Goal: Find specific page/section: Find specific page/section

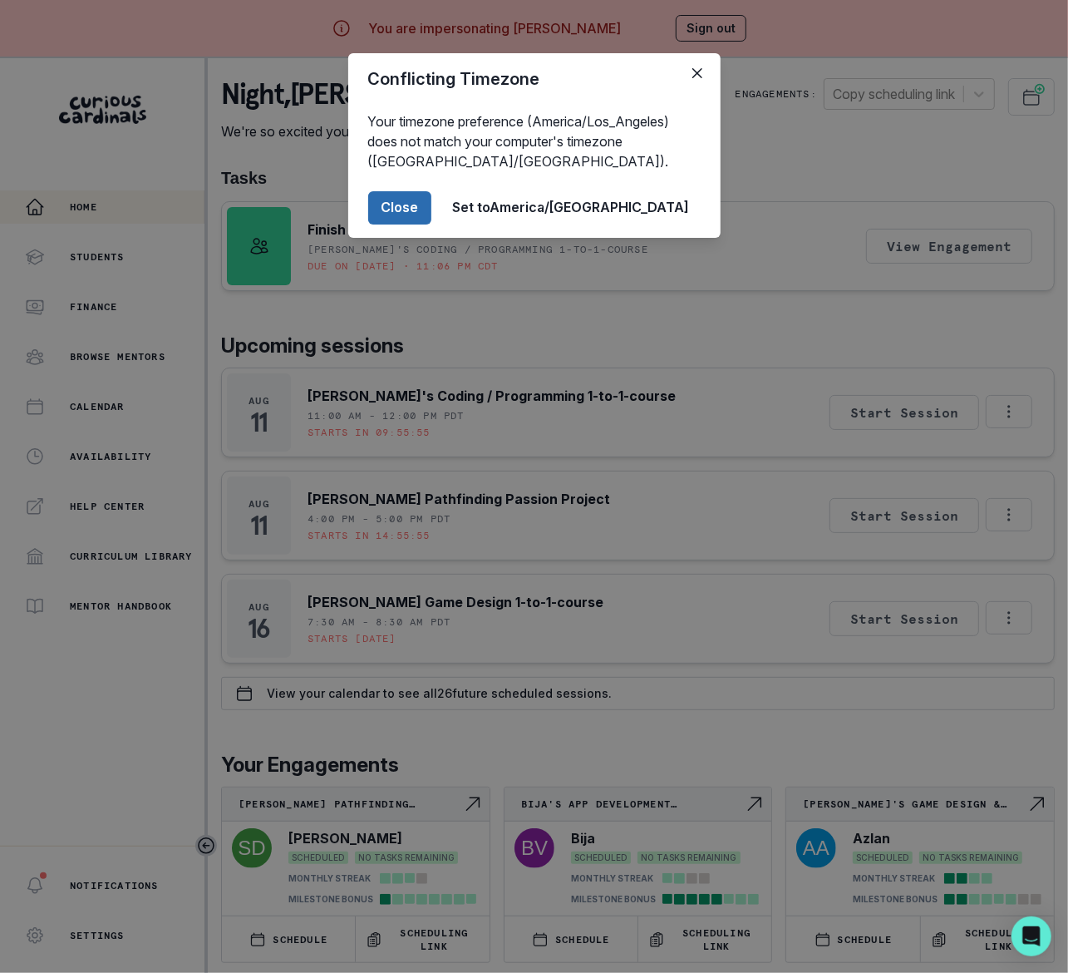
click at [431, 203] on button "Close" at bounding box center [399, 207] width 63 height 33
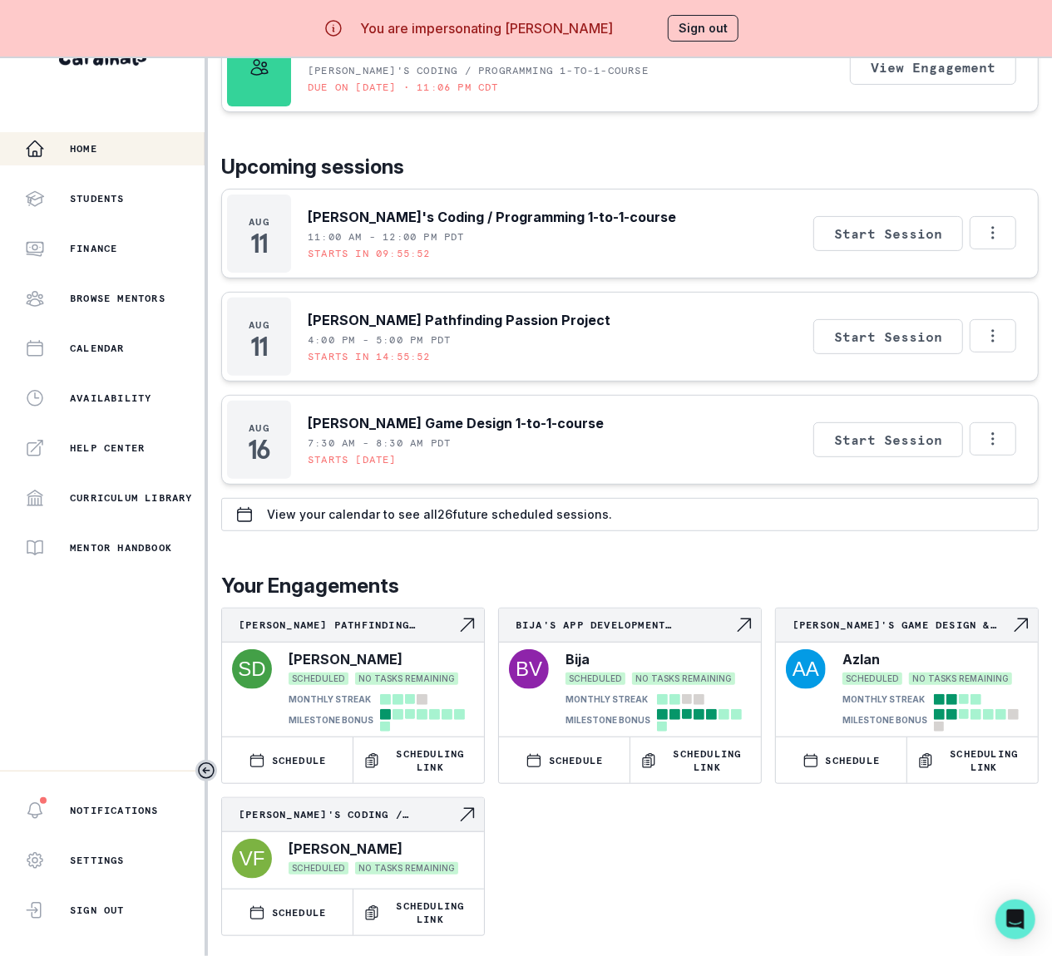
scroll to position [24, 0]
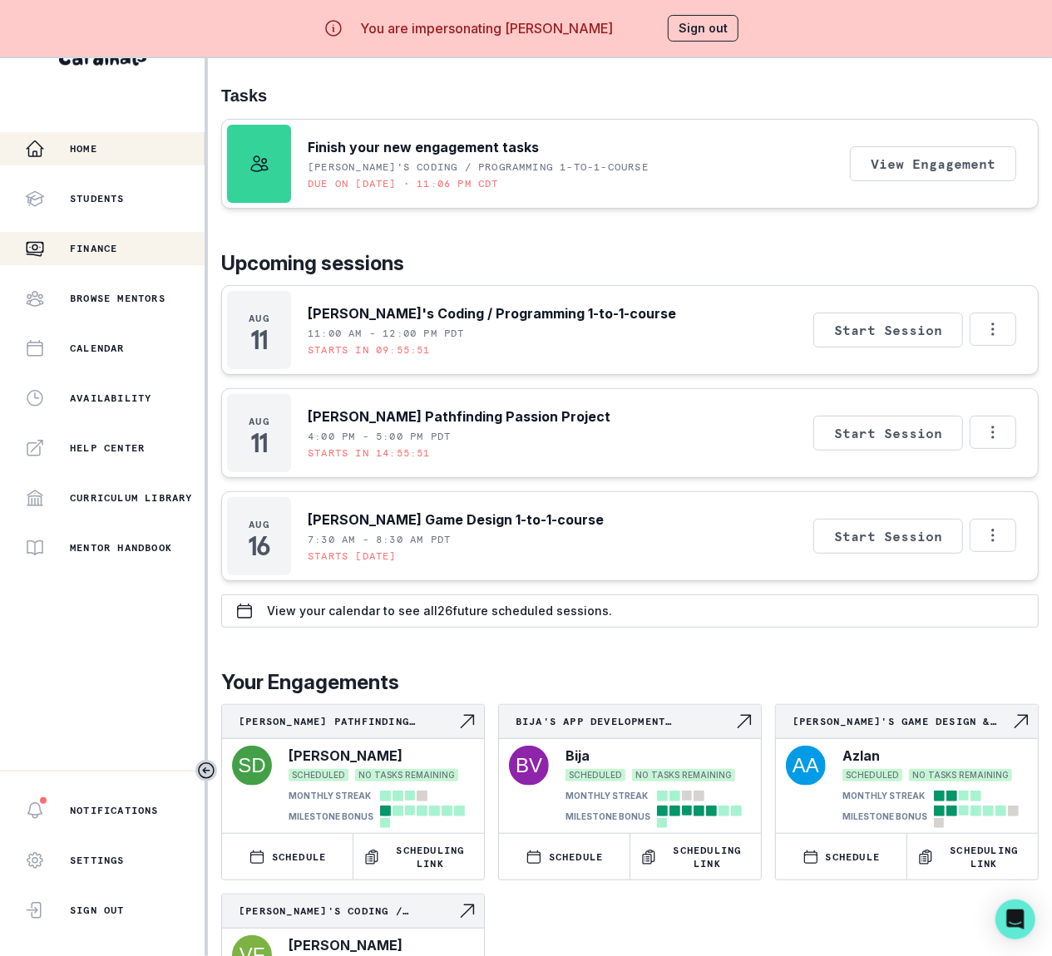
click at [105, 242] on p "Finance" at bounding box center [93, 248] width 47 height 13
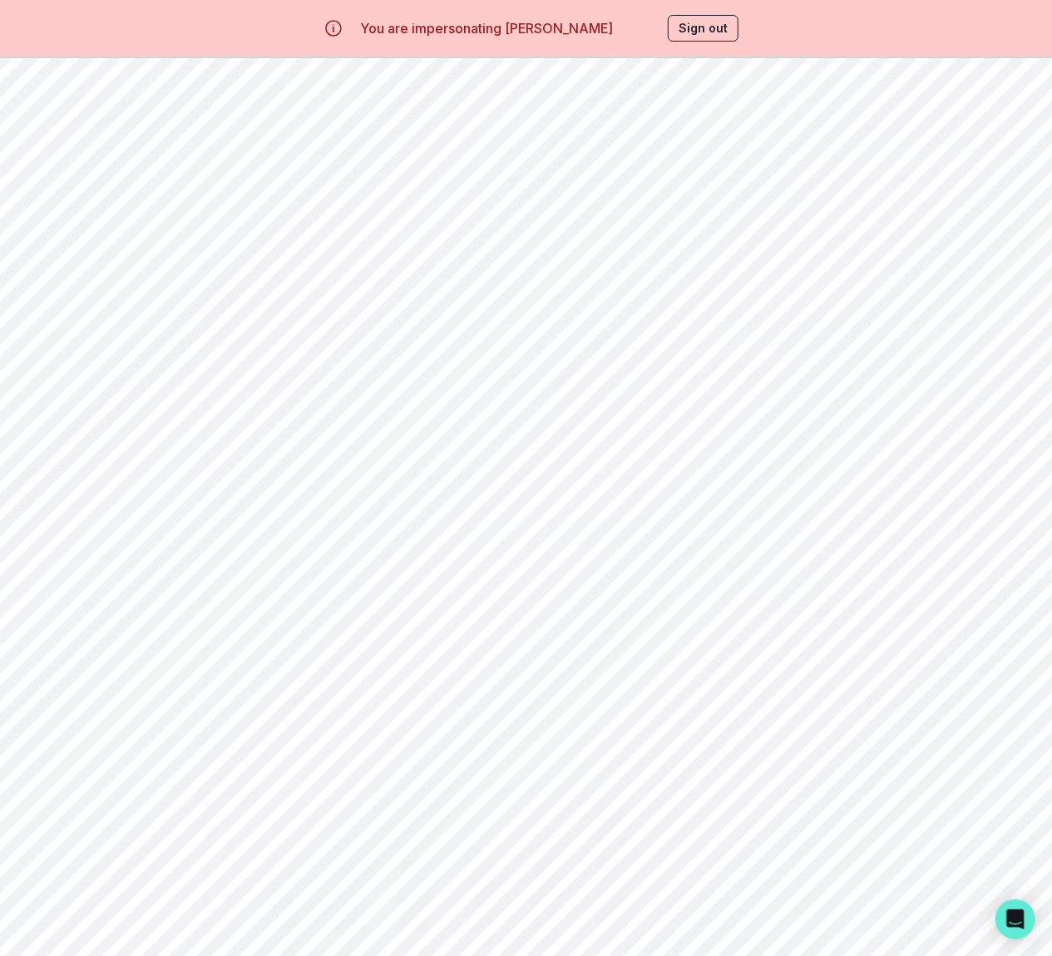
scroll to position [919, 0]
click at [926, 673] on icon at bounding box center [929, 676] width 17 height 17
click at [911, 716] on div "Jan" at bounding box center [908, 718] width 74 height 33
click at [1019, 853] on icon "page right" at bounding box center [1025, 853] width 27 height 27
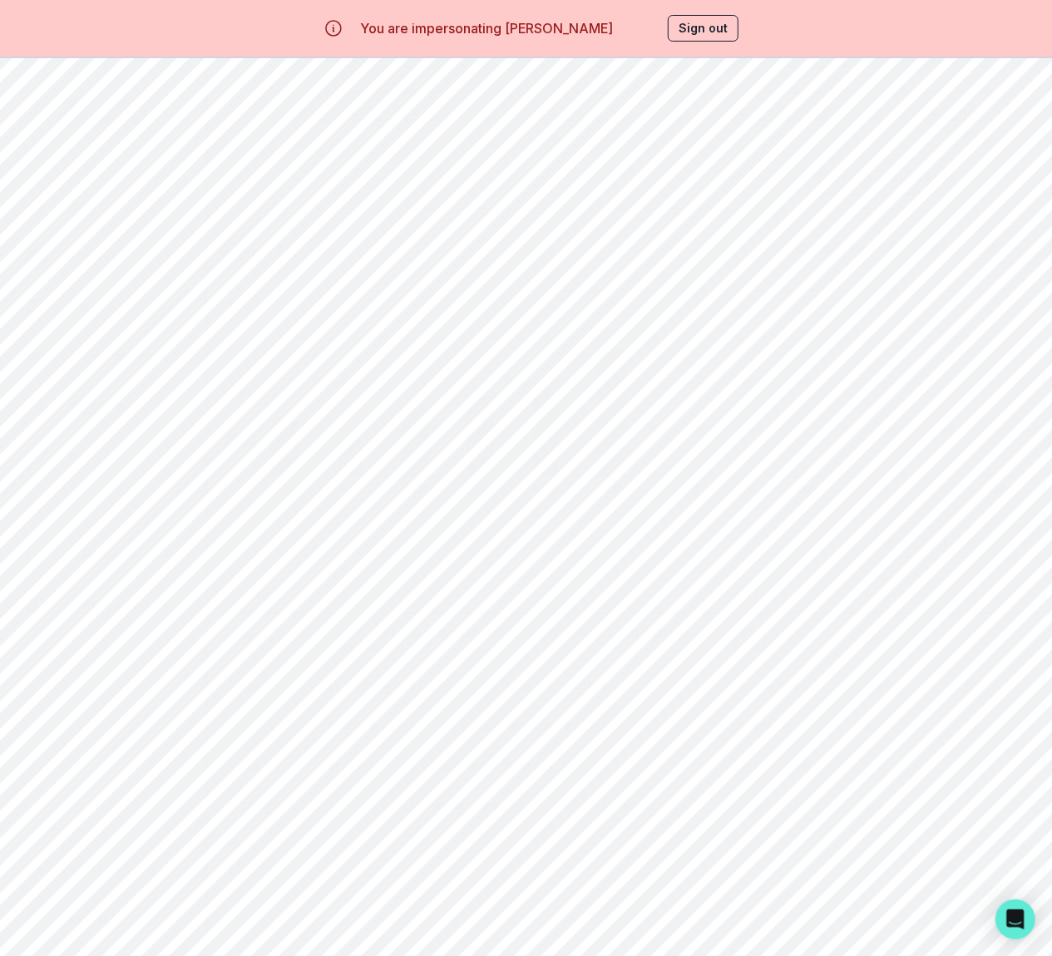
click at [1027, 852] on icon "page right" at bounding box center [1025, 853] width 27 height 27
click at [928, 540] on icon at bounding box center [929, 543] width 10 height 6
click at [903, 602] on div "Feb" at bounding box center [910, 618] width 71 height 33
click at [1026, 845] on icon "page right" at bounding box center [1025, 853] width 27 height 27
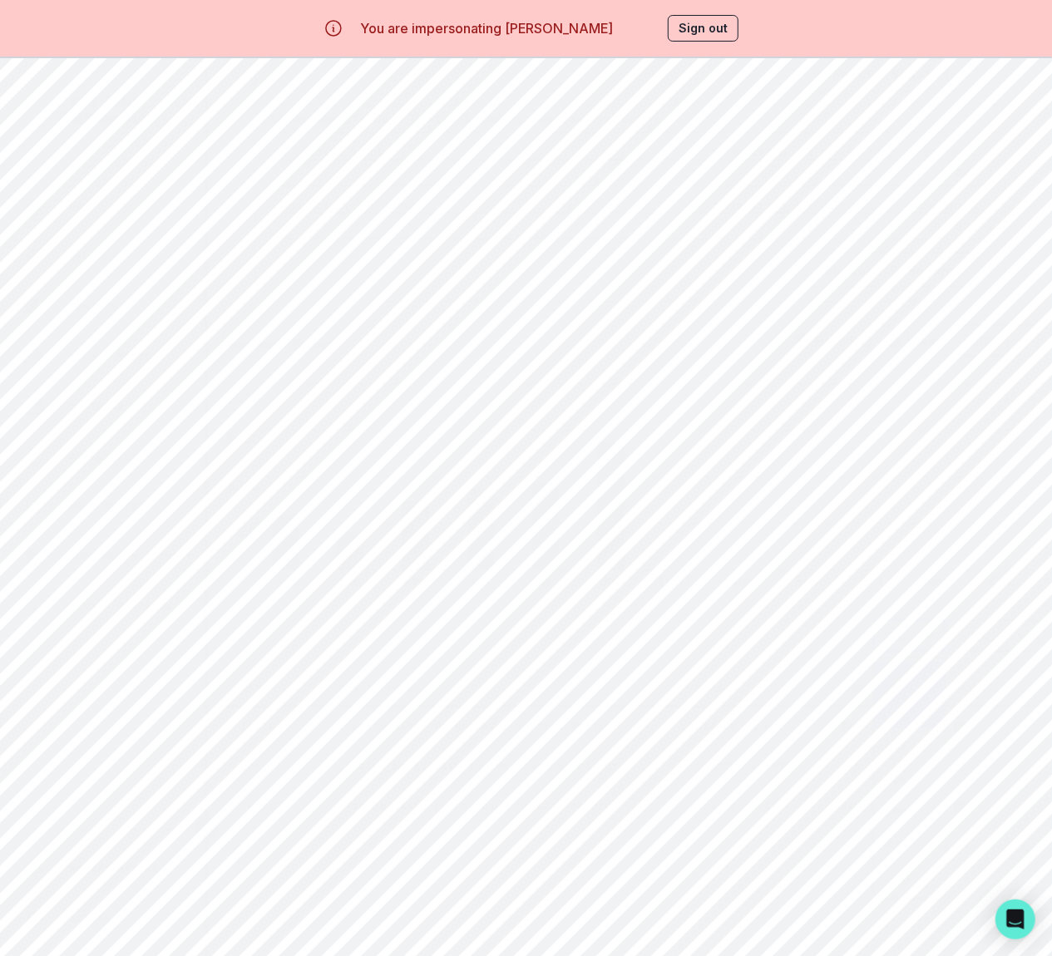
click at [922, 630] on icon at bounding box center [929, 636] width 17 height 17
click at [908, 740] on div "Mar" at bounding box center [909, 744] width 71 height 33
click at [1022, 855] on icon "page right" at bounding box center [1025, 853] width 27 height 27
click at [921, 481] on icon at bounding box center [929, 489] width 17 height 17
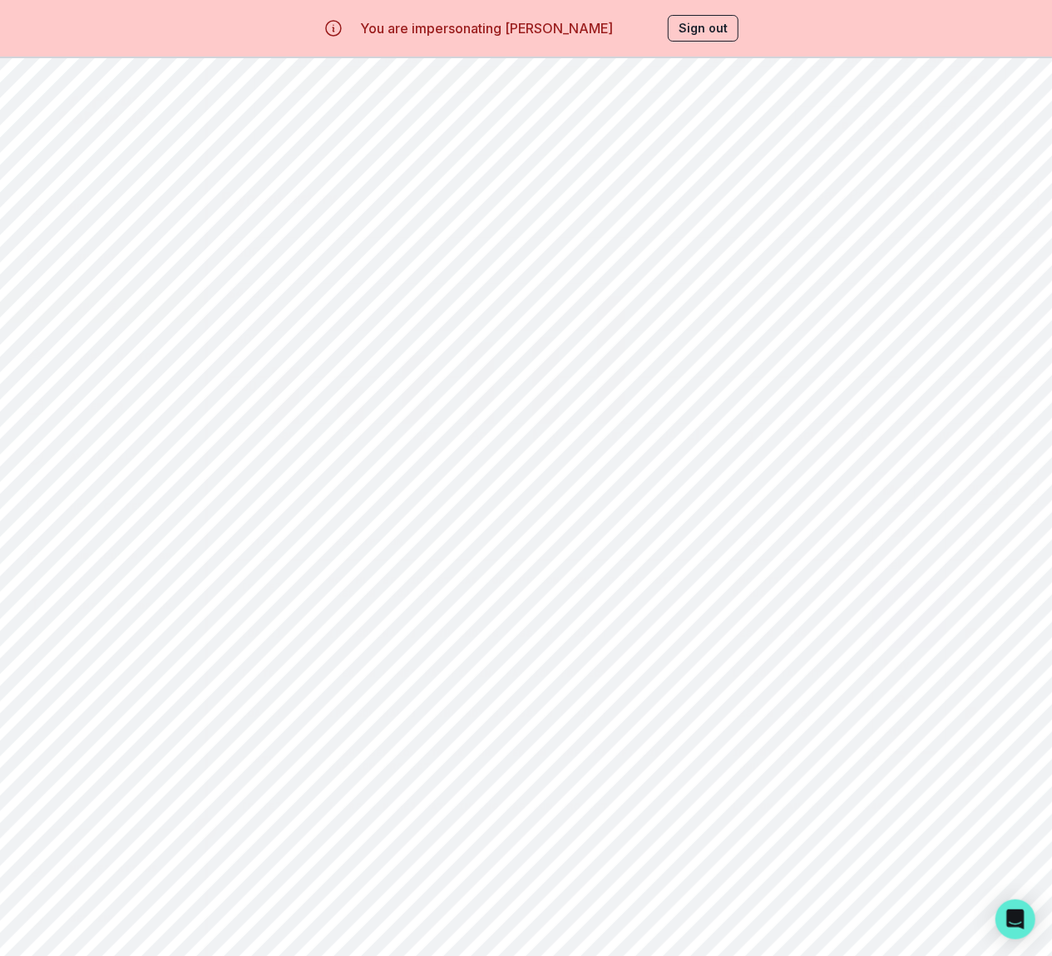
click at [908, 615] on div "Apr" at bounding box center [909, 631] width 72 height 33
click at [1029, 848] on icon "page right" at bounding box center [1025, 853] width 27 height 27
click at [929, 441] on icon at bounding box center [929, 449] width 17 height 17
click at [894, 608] on div "May" at bounding box center [910, 624] width 71 height 33
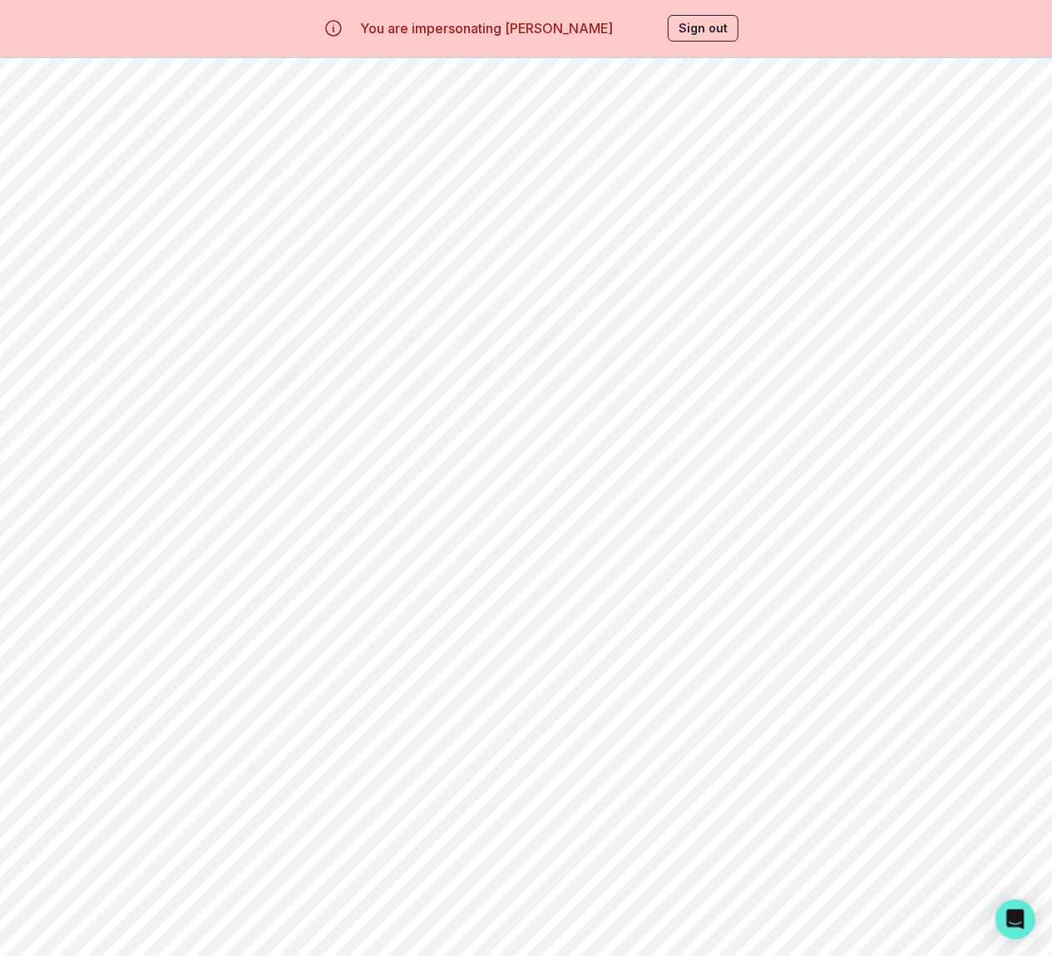
click at [1025, 852] on icon "page right" at bounding box center [1025, 853] width 27 height 27
click at [924, 461] on icon at bounding box center [929, 464] width 10 height 6
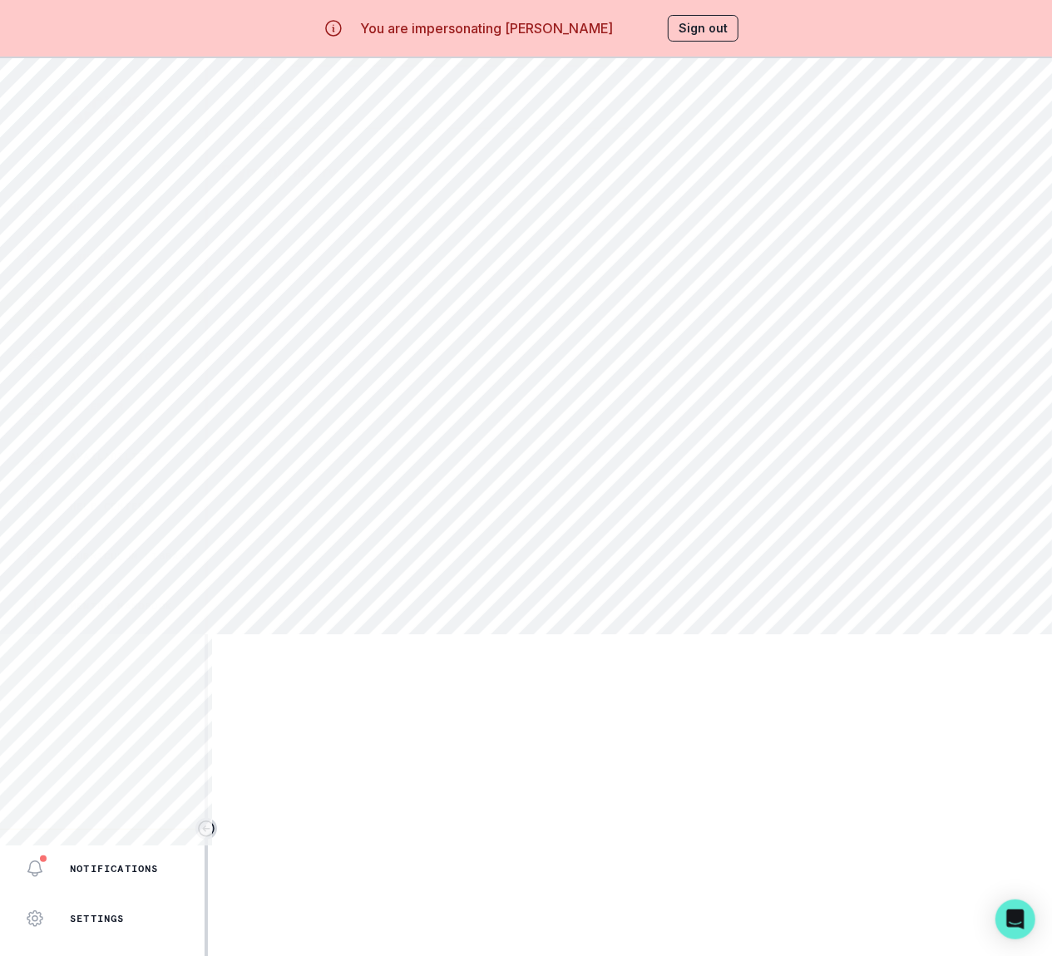
click at [901, 655] on div "Jun" at bounding box center [908, 671] width 76 height 33
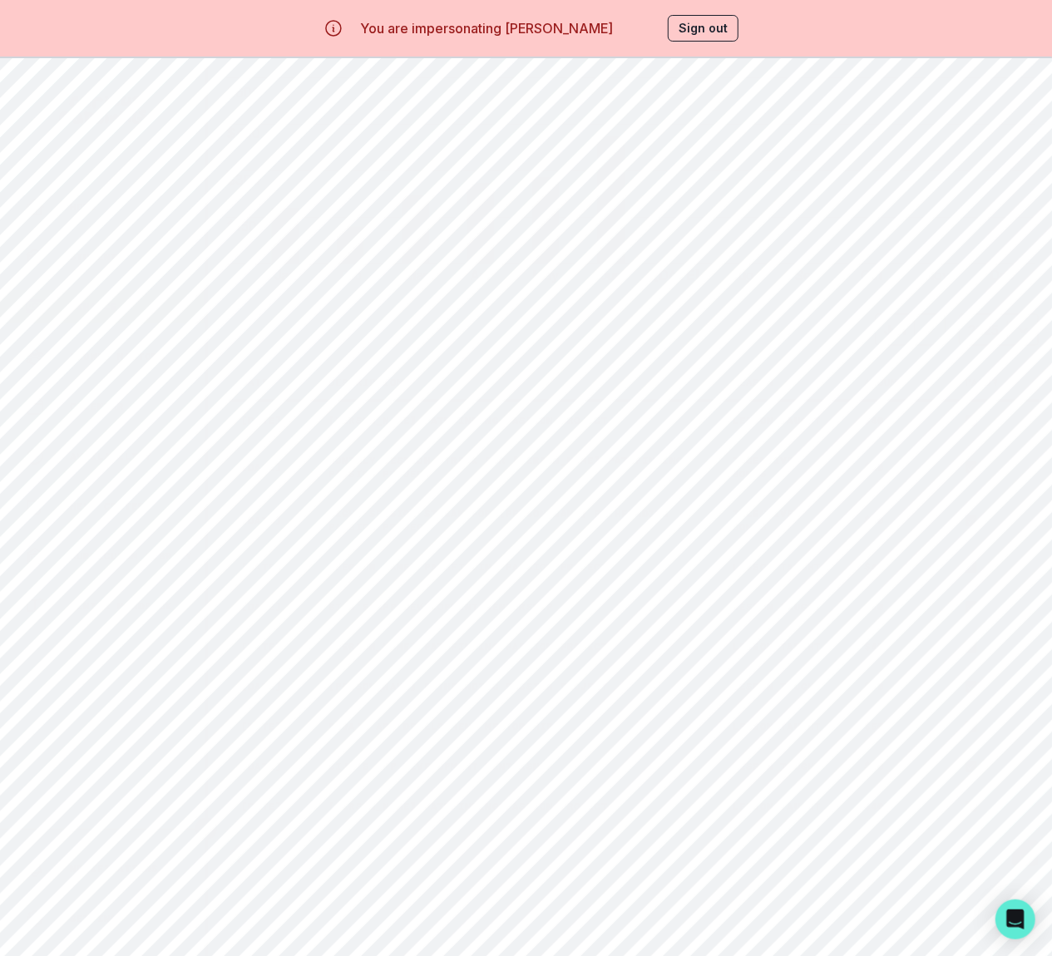
click at [1027, 855] on icon "page right" at bounding box center [1025, 853] width 27 height 27
click at [926, 648] on icon at bounding box center [929, 656] width 17 height 17
click at [911, 884] on div "Aug" at bounding box center [910, 898] width 71 height 33
